Goal: Communication & Community: Participate in discussion

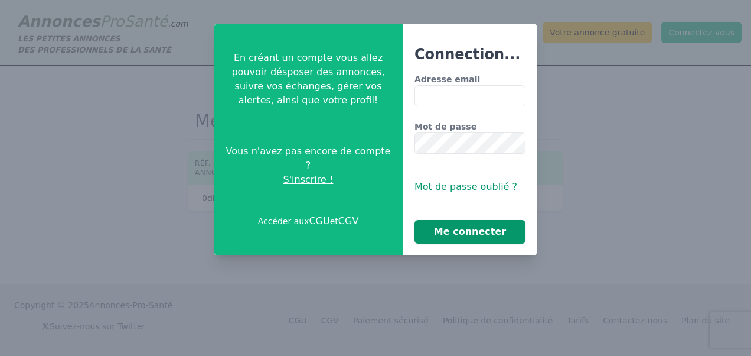
type input "**********"
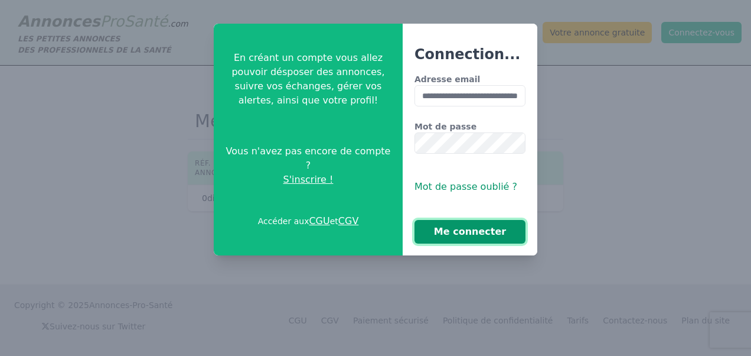
click at [478, 236] on button "Me connecter" at bounding box center [470, 232] width 111 height 24
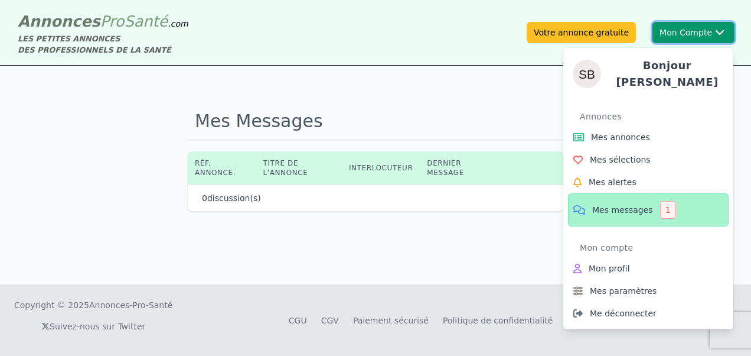
click at [707, 38] on button "Mon Compte Bonjour sandra Annonces Mes annonces Mes sélections Mes alertes Mes …" at bounding box center [694, 32] width 82 height 21
click at [627, 206] on span "Mes messages" at bounding box center [623, 210] width 61 height 12
click at [617, 204] on span "Mes messages" at bounding box center [623, 210] width 61 height 12
click at [581, 204] on icon at bounding box center [579, 210] width 15 height 14
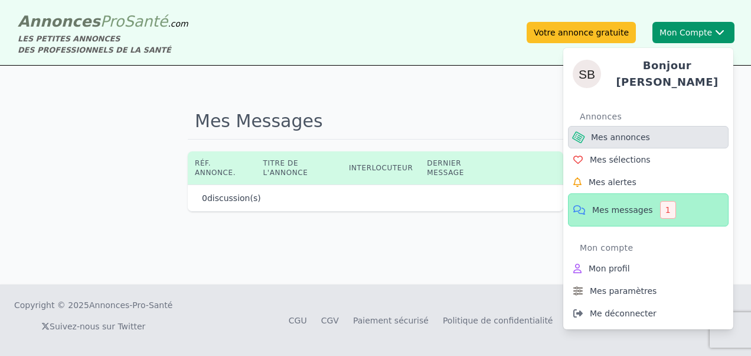
click at [597, 132] on span "Mes annonces" at bounding box center [620, 137] width 59 height 12
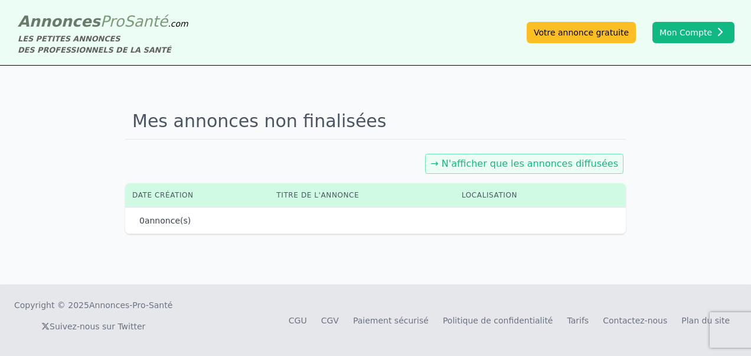
click at [519, 167] on link "→ N'afficher que les annonces diffusées" at bounding box center [525, 163] width 188 height 11
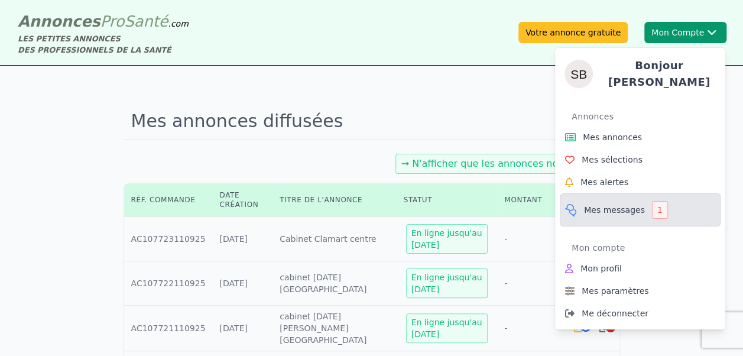
click at [620, 204] on span "Mes messages" at bounding box center [614, 210] width 61 height 12
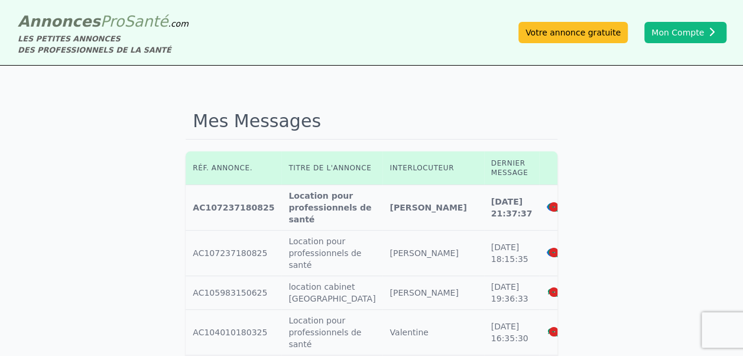
click at [546, 207] on icon at bounding box center [551, 206] width 11 height 9
click at [547, 207] on icon at bounding box center [552, 207] width 11 height 8
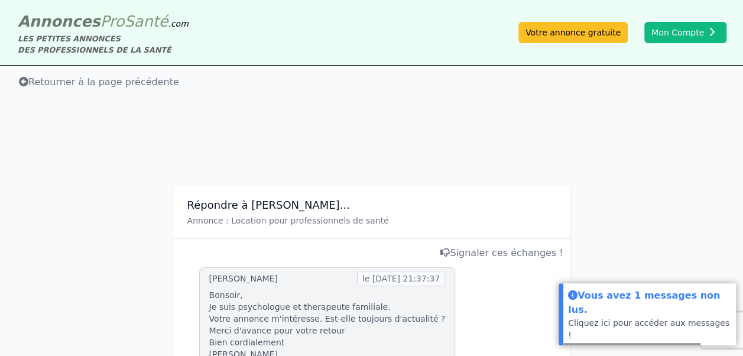
scroll to position [197, 0]
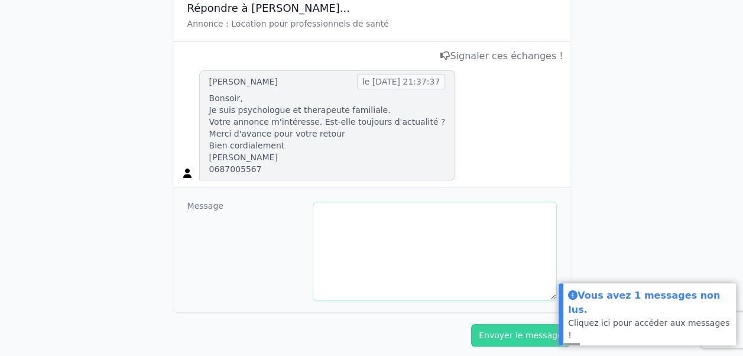
click at [369, 223] on textarea at bounding box center [434, 251] width 243 height 98
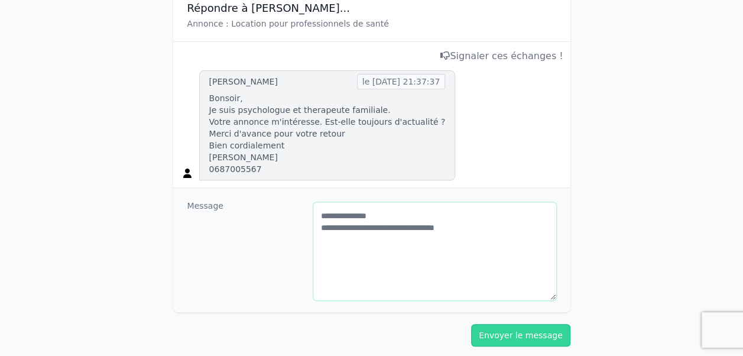
type textarea "**********"
drag, startPoint x: 455, startPoint y: 222, endPoint x: 320, endPoint y: 215, distance: 135.5
click at [320, 215] on textarea "**********" at bounding box center [434, 251] width 243 height 98
